Goal: Communication & Community: Share content

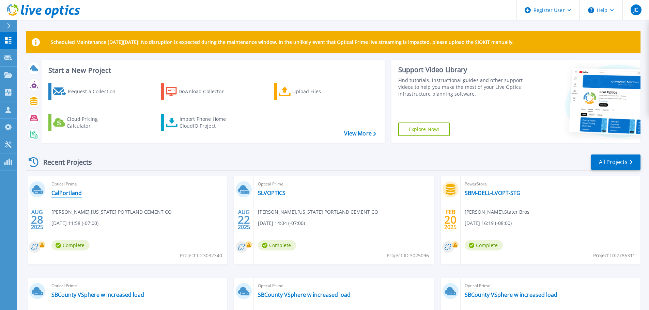
click at [75, 194] on link "CalPortland" at bounding box center [66, 193] width 30 height 7
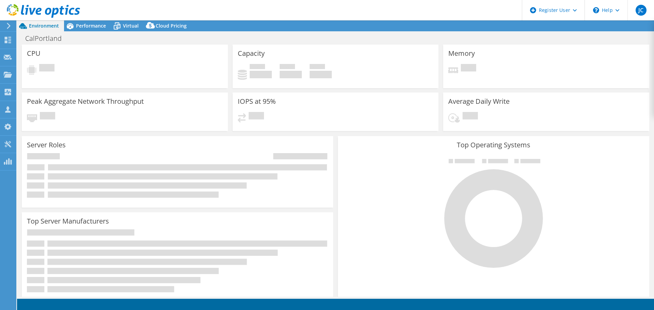
select select "USD"
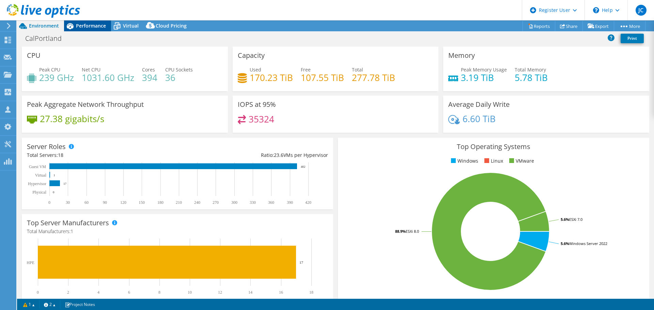
click at [82, 25] on span "Performance" at bounding box center [91, 25] width 30 height 6
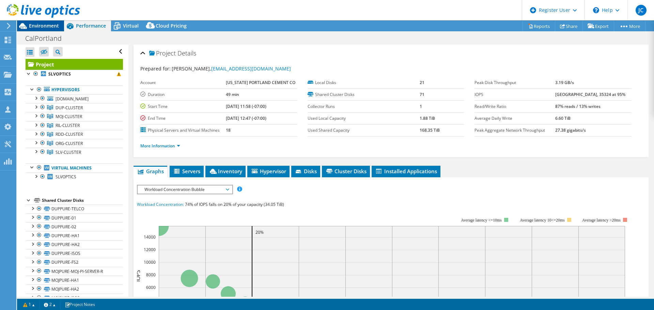
click at [53, 24] on span "Environment" at bounding box center [44, 25] width 30 height 6
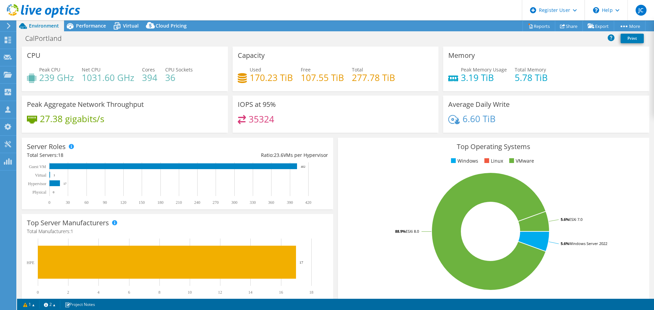
click at [20, 9] on icon at bounding box center [43, 11] width 73 height 14
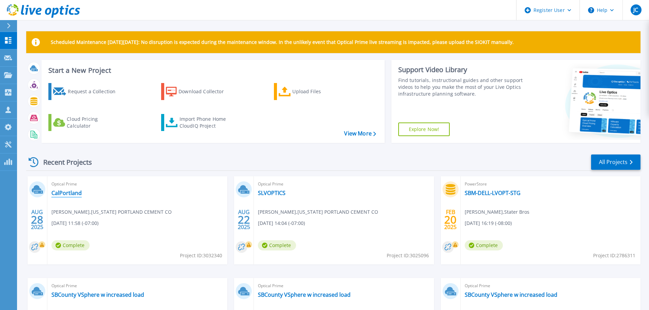
click at [73, 193] on link "CalPortland" at bounding box center [66, 193] width 30 height 7
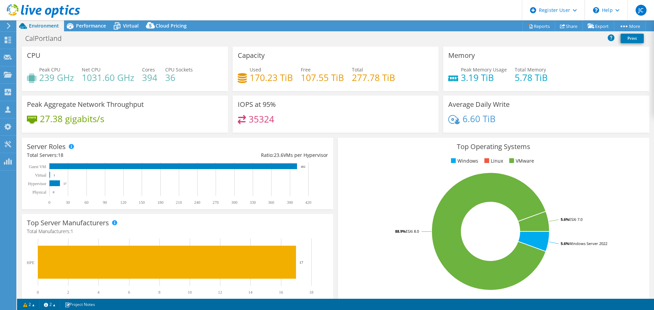
click at [37, 11] on use at bounding box center [43, 11] width 73 height 14
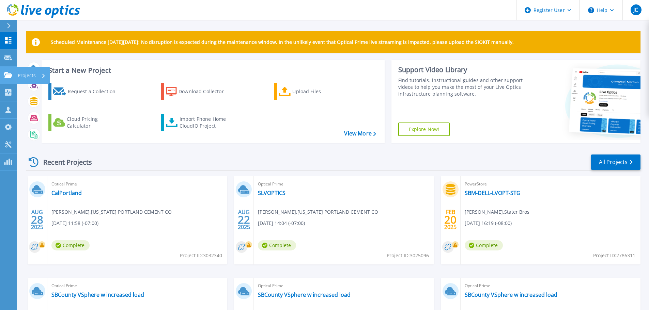
click at [21, 74] on p "Projects" at bounding box center [27, 76] width 18 height 18
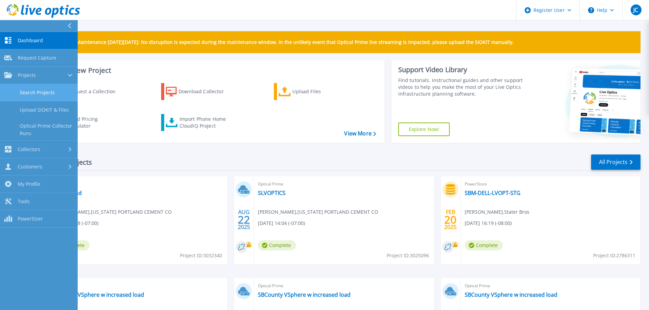
click at [52, 92] on link "Search Projects" at bounding box center [39, 92] width 78 height 17
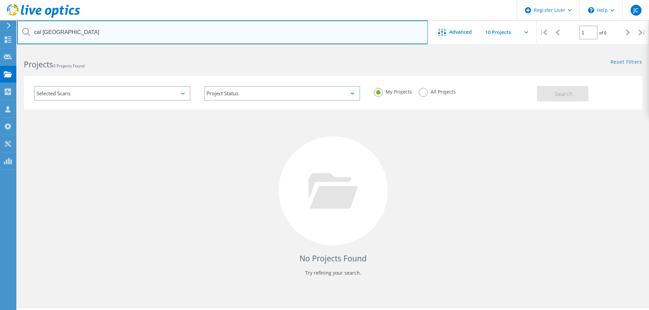
click at [88, 35] on input "cal [GEOGRAPHIC_DATA]" at bounding box center [222, 32] width 411 height 24
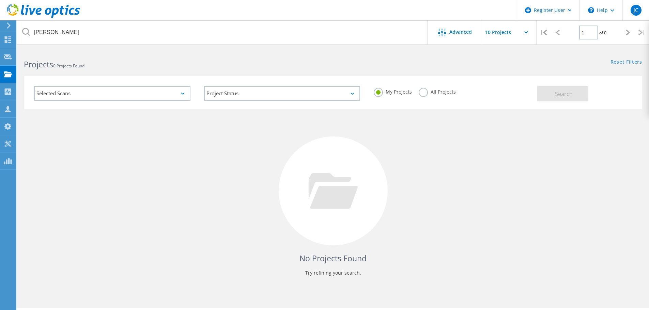
click at [421, 93] on label "All Projects" at bounding box center [436, 91] width 37 height 6
click at [0, 0] on input "All Projects" at bounding box center [0, 0] width 0 height 0
click at [558, 94] on span "Search" at bounding box center [564, 93] width 18 height 7
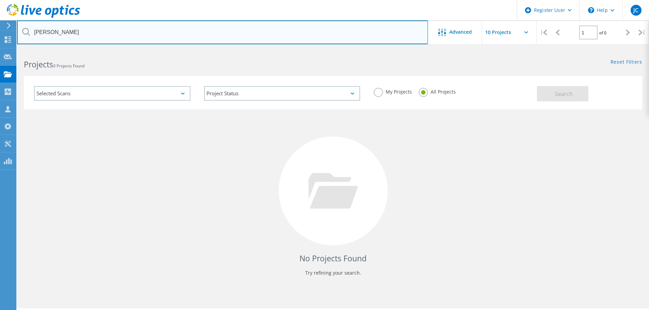
click at [78, 33] on input "[PERSON_NAME]" at bounding box center [222, 32] width 411 height 24
type input "calportland"
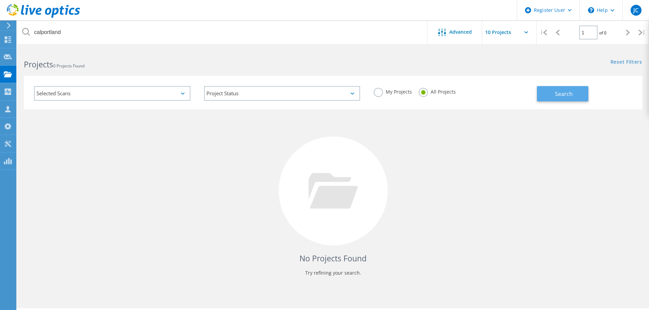
click at [556, 90] on button "Search" at bounding box center [562, 93] width 51 height 15
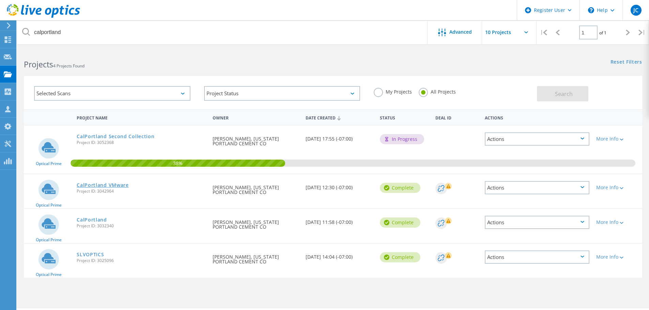
click at [113, 186] on link "CalPortland VMware" at bounding box center [103, 185] width 52 height 5
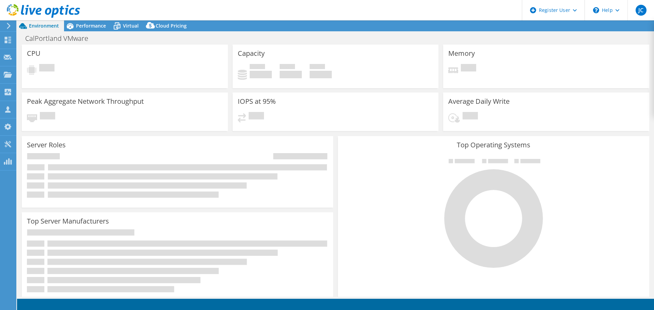
select select "USD"
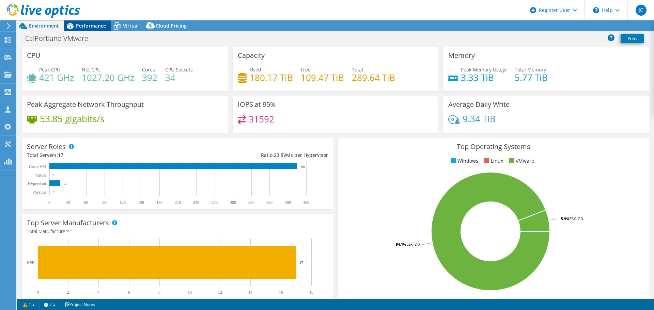
click at [93, 28] on span "Performance" at bounding box center [91, 25] width 30 height 6
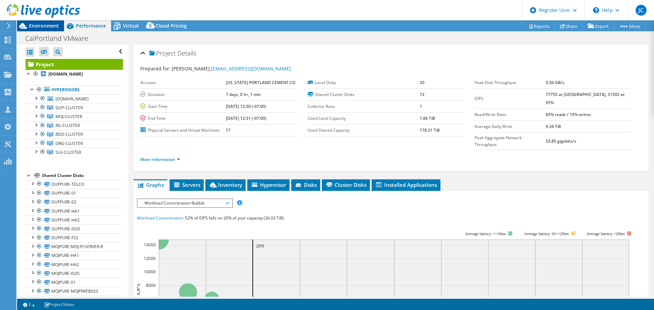
click at [50, 26] on span "Environment" at bounding box center [44, 25] width 30 height 6
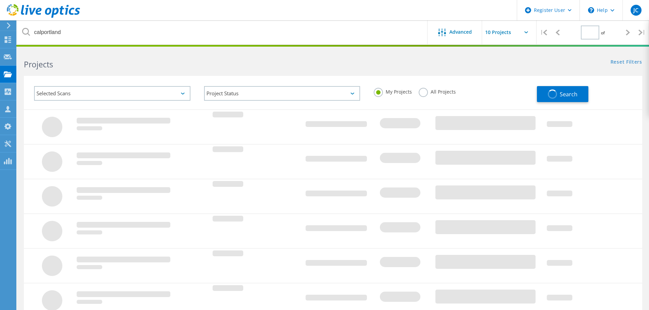
type input "1"
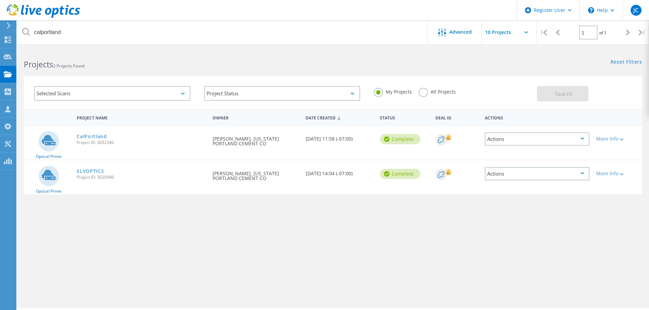
drag, startPoint x: 423, startPoint y: 93, endPoint x: 498, endPoint y: 100, distance: 75.6
click at [423, 93] on label "All Projects" at bounding box center [436, 91] width 37 height 6
click at [0, 0] on input "All Projects" at bounding box center [0, 0] width 0 height 0
click at [560, 94] on span "Search" at bounding box center [564, 93] width 18 height 7
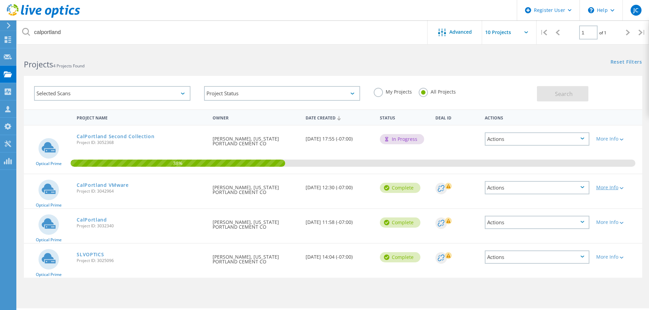
click at [620, 187] on div "More Info" at bounding box center [617, 187] width 43 height 5
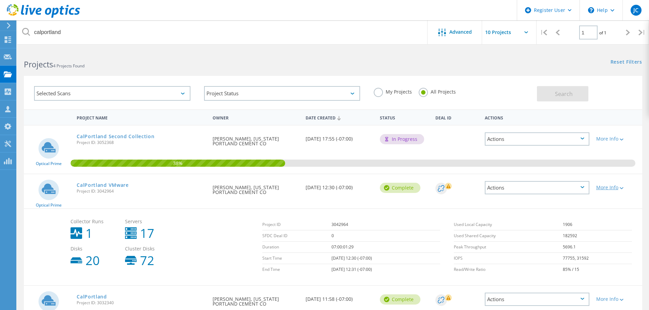
click at [623, 188] on icon at bounding box center [621, 188] width 4 height 2
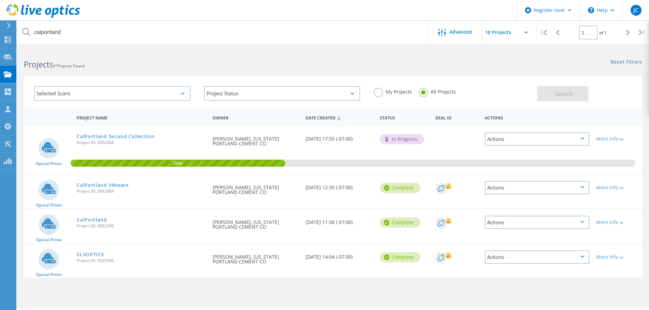
click at [595, 191] on div "More Info" at bounding box center [616, 185] width 49 height 22
click at [582, 187] on icon at bounding box center [582, 187] width 4 height 2
click at [529, 192] on div "Share" at bounding box center [536, 193] width 103 height 11
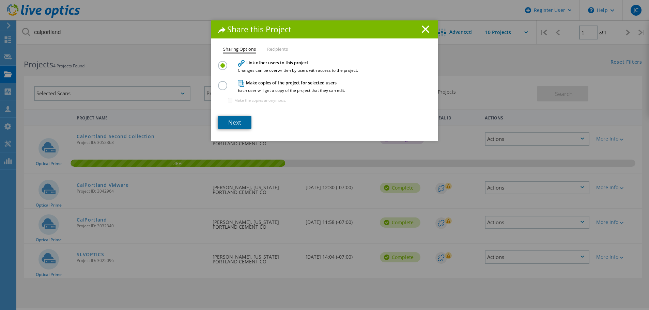
click at [240, 121] on link "Next" at bounding box center [234, 122] width 33 height 13
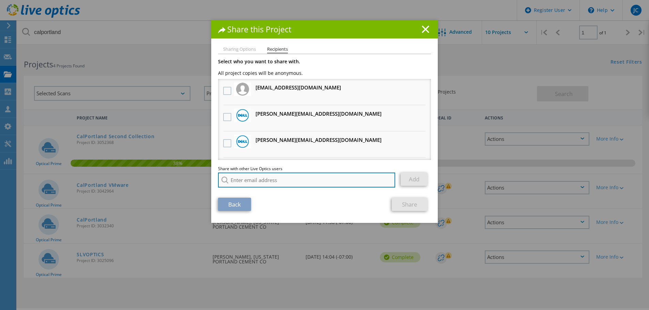
click at [278, 179] on input "search" at bounding box center [306, 180] width 177 height 15
paste input "Silvia.Mendieta@dell.com"
type input "Silvia.Mendieta@dell.com"
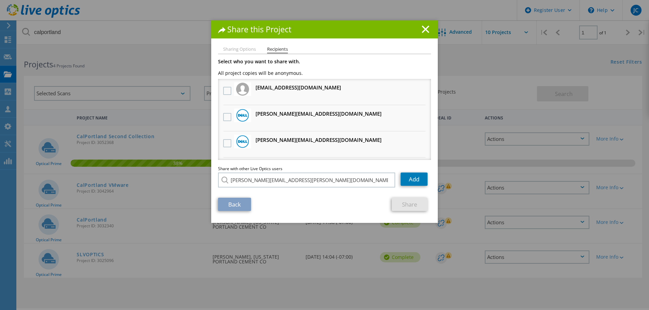
click at [251, 188] on li "Silvia.Mendieta@dell.com" at bounding box center [275, 185] width 115 height 8
click at [409, 181] on link "Add" at bounding box center [413, 179] width 27 height 13
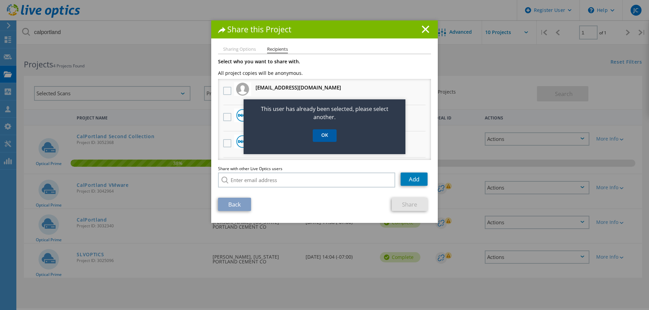
click at [320, 134] on link "OK" at bounding box center [325, 135] width 24 height 13
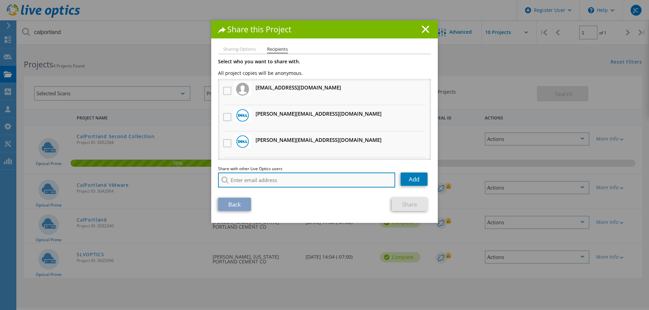
click at [254, 181] on input "search" at bounding box center [306, 180] width 177 height 15
paste input "T.Day@dell.com"
type input "T.Day@dell.com"
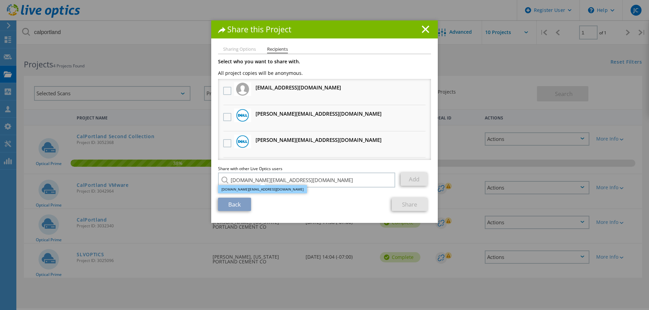
click at [232, 189] on li "T.Day@dell.com" at bounding box center [262, 189] width 89 height 8
click at [409, 183] on link "Add" at bounding box center [413, 179] width 27 height 13
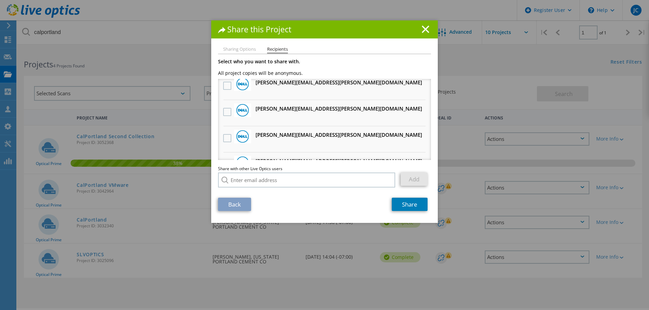
scroll to position [306, 0]
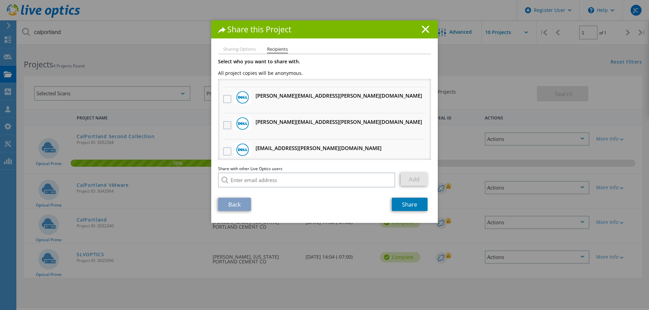
click at [226, 126] on label at bounding box center [228, 125] width 10 height 8
click at [0, 0] on input "checkbox" at bounding box center [0, 0] width 0 height 0
click at [407, 208] on link "Share" at bounding box center [410, 204] width 36 height 13
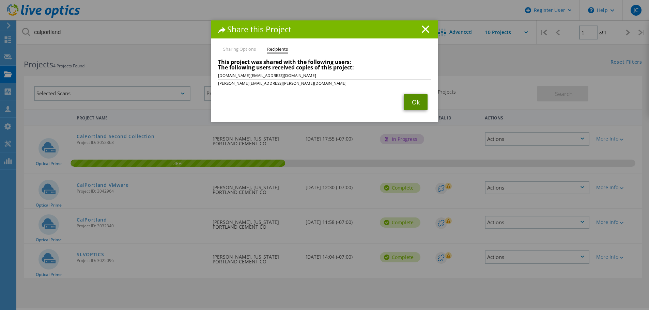
click at [415, 101] on link "Ok" at bounding box center [415, 102] width 23 height 16
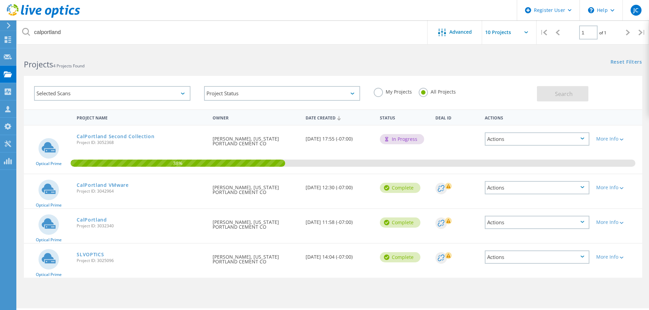
drag, startPoint x: 124, startPoint y: 193, endPoint x: 73, endPoint y: 186, distance: 50.8
click at [73, 186] on div "Optical Prime CalPortland VMware Project ID: 3042964 Requested By James Read, C…" at bounding box center [333, 191] width 618 height 34
click at [128, 201] on div "Optical Prime CalPortland VMware Project ID: 3042964 Requested By James Read, C…" at bounding box center [333, 191] width 618 height 34
drag, startPoint x: 115, startPoint y: 191, endPoint x: 76, endPoint y: 186, distance: 39.5
click at [76, 186] on div "CalPortland VMware Project ID: 3042964" at bounding box center [141, 187] width 136 height 26
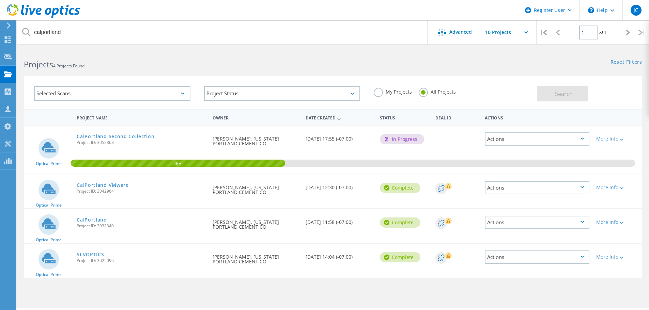
copy div "CalPortland VMware Project ID: 3042964"
click at [105, 184] on link "CalPortland VMware" at bounding box center [103, 185] width 52 height 5
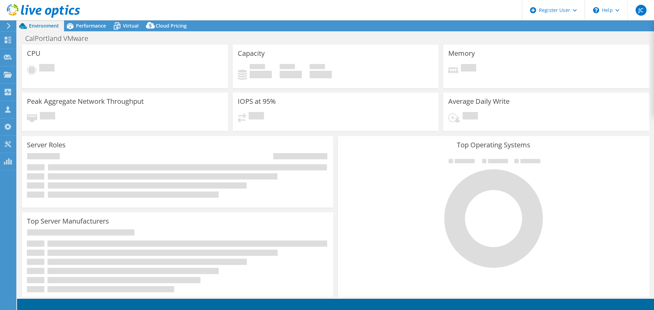
select select "USD"
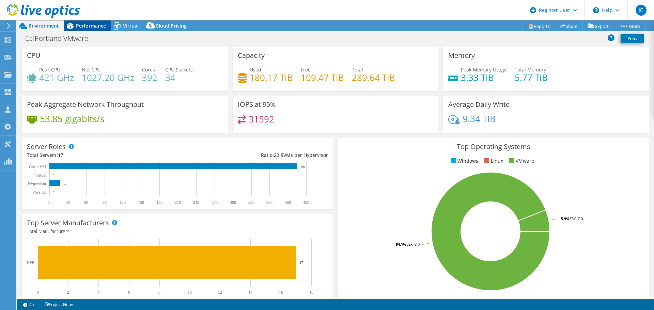
click at [83, 25] on span "Performance" at bounding box center [91, 25] width 30 height 6
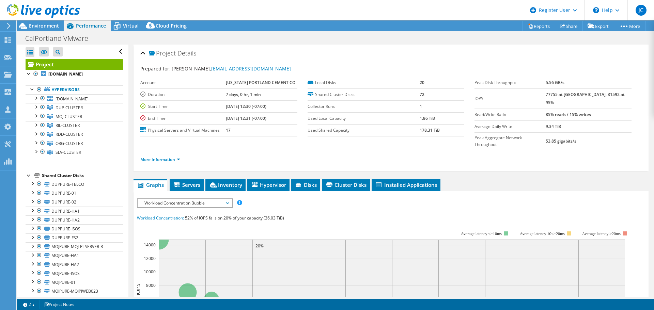
click at [44, 21] on div at bounding box center [40, 11] width 80 height 23
click at [42, 25] on span "Environment" at bounding box center [44, 25] width 30 height 6
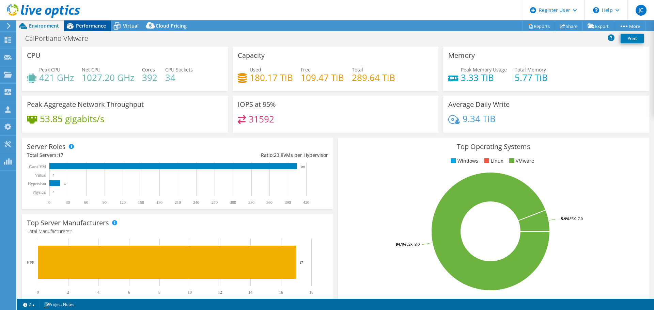
click at [86, 27] on span "Performance" at bounding box center [91, 25] width 30 height 6
